Goal: Navigation & Orientation: Find specific page/section

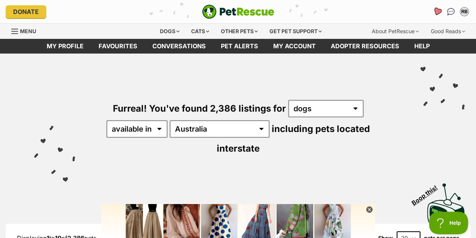
click at [438, 9] on icon "Favourites" at bounding box center [437, 11] width 9 height 9
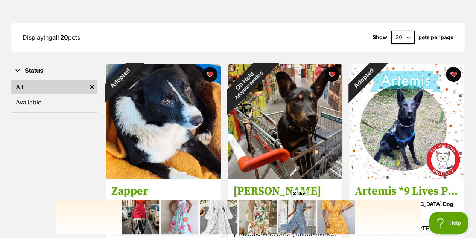
scroll to position [95, 0]
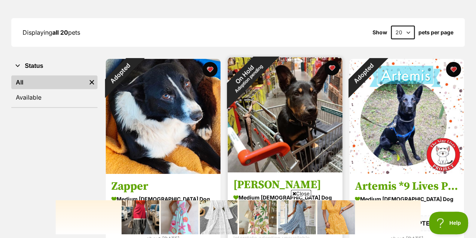
click at [308, 138] on img at bounding box center [285, 114] width 115 height 115
